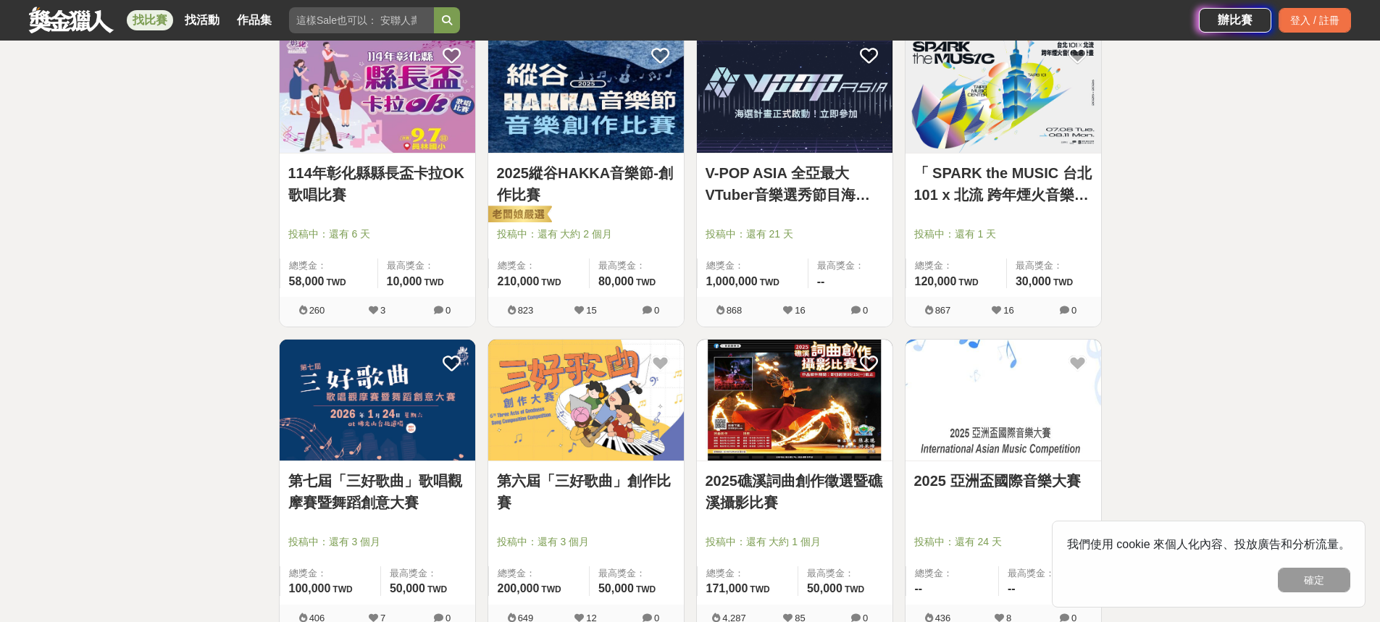
scroll to position [579, 0]
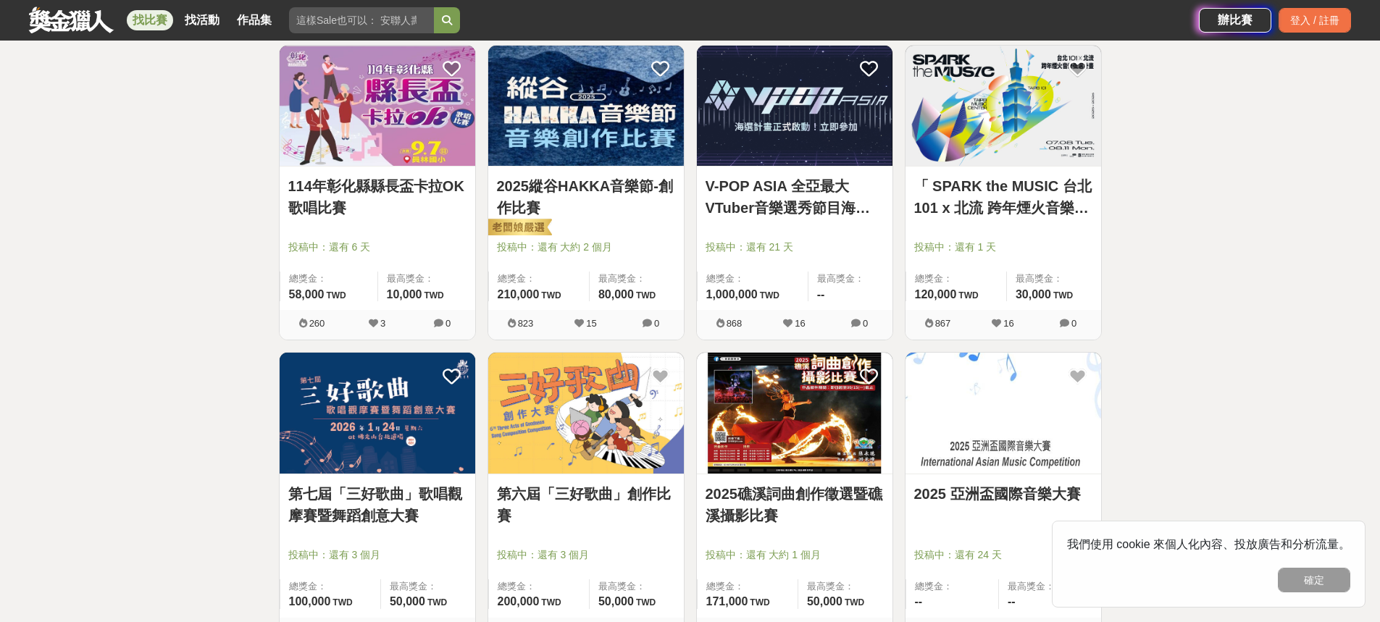
click at [417, 191] on link "114年彰化縣縣長盃卡拉OK歌唱比賽" at bounding box center [377, 196] width 178 height 43
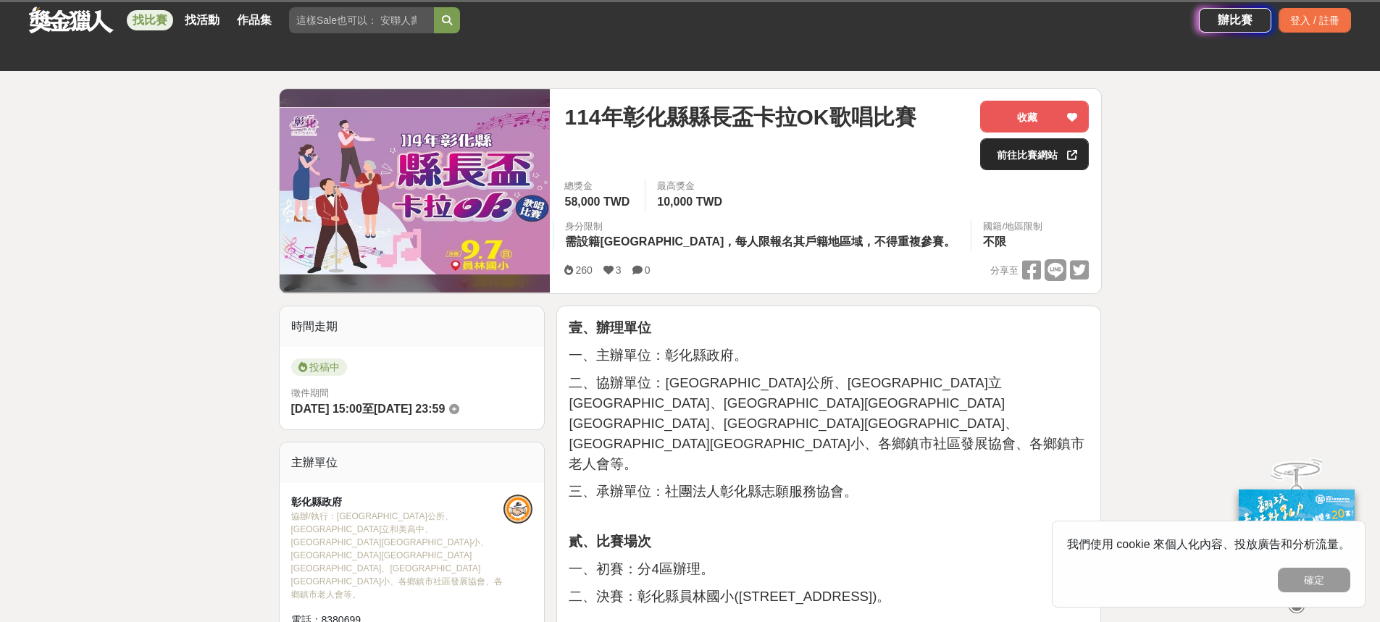
click at [1017, 161] on link "前往比賽網站" at bounding box center [1034, 154] width 109 height 32
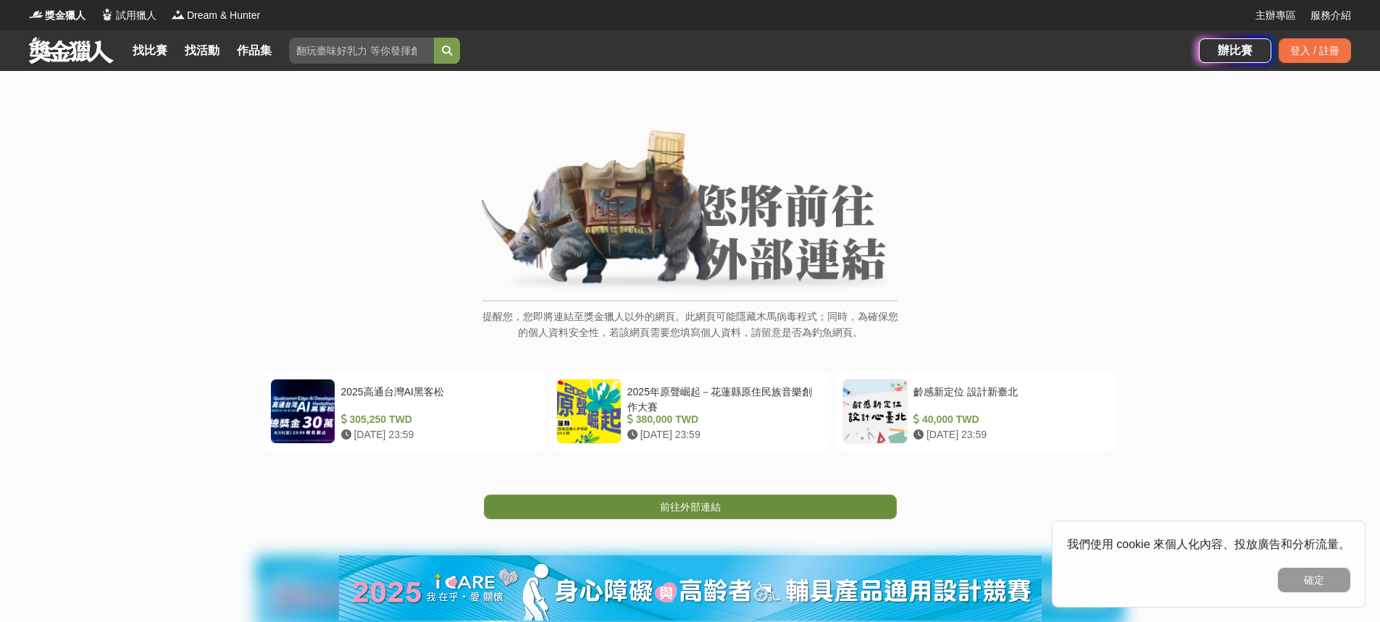
click at [669, 511] on span "前往外部連結" at bounding box center [690, 507] width 61 height 12
